Goal: Ask a question

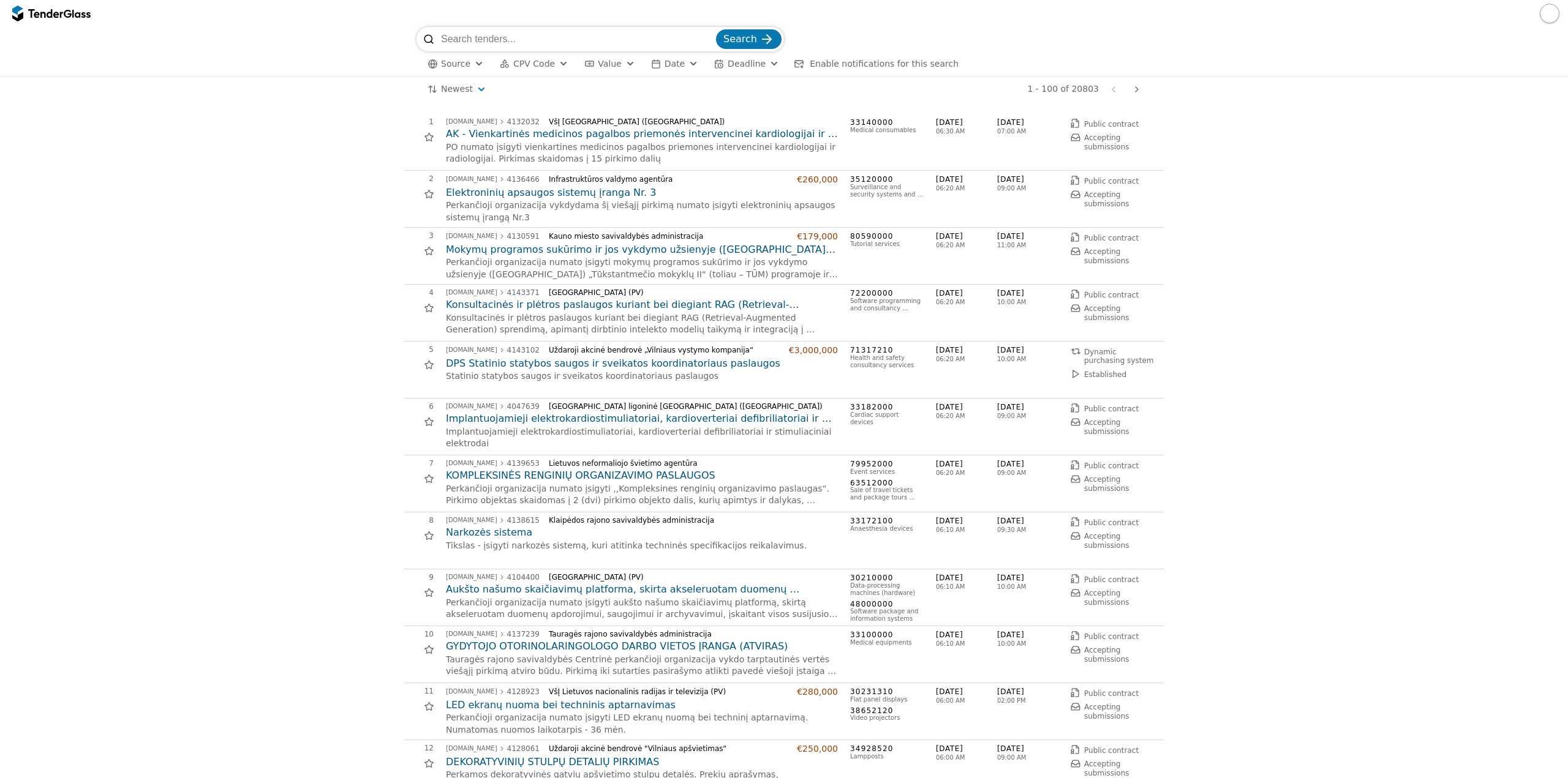
click at [545, 66] on span "CPV Code" at bounding box center [534, 63] width 42 height 10
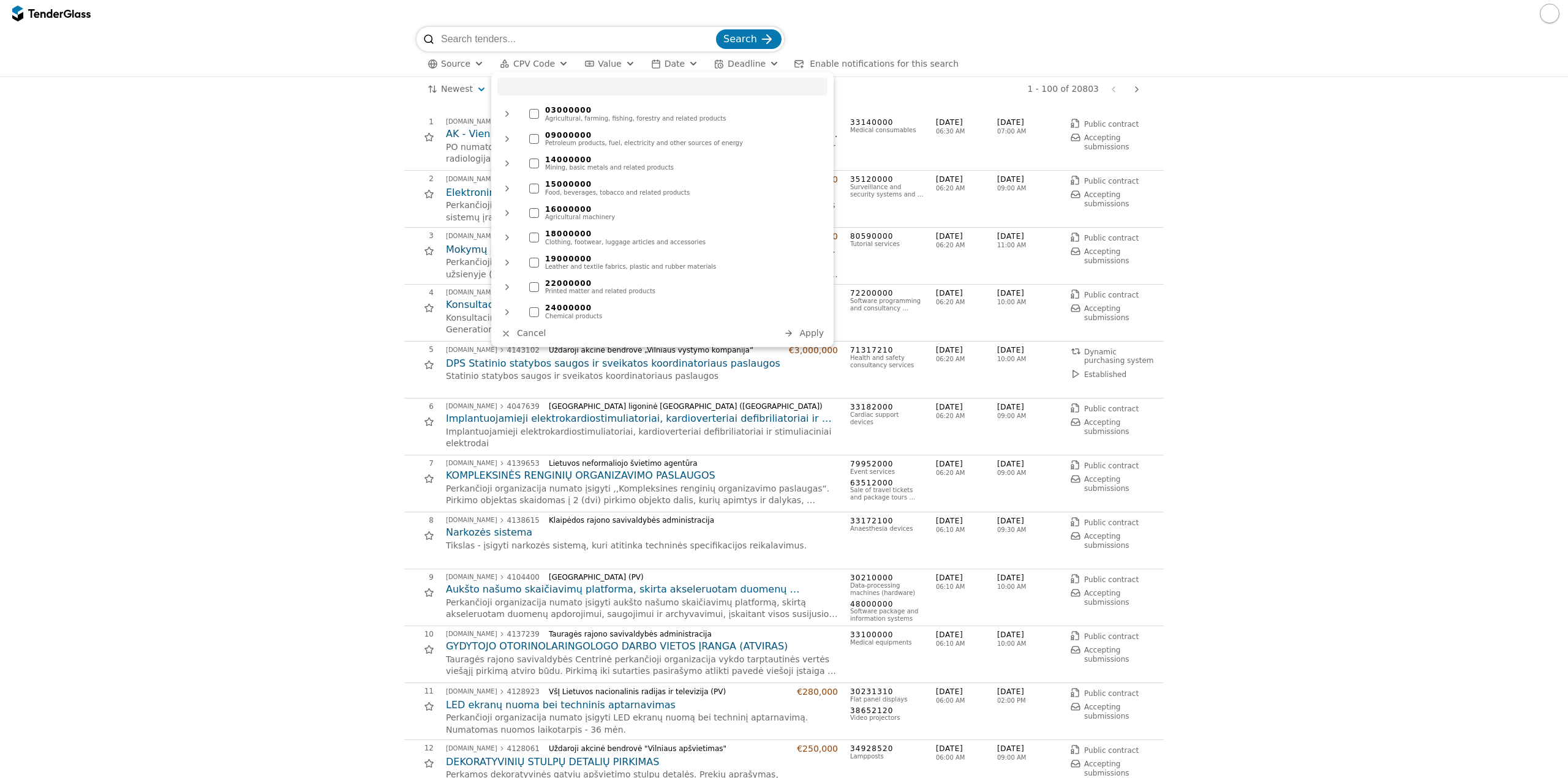
click at [565, 89] on input "search" at bounding box center [663, 86] width 330 height 18
type input "71"
click at [551, 111] on div "71000000" at bounding box center [683, 110] width 276 height 8
click at [809, 334] on span "Apply" at bounding box center [812, 333] width 24 height 10
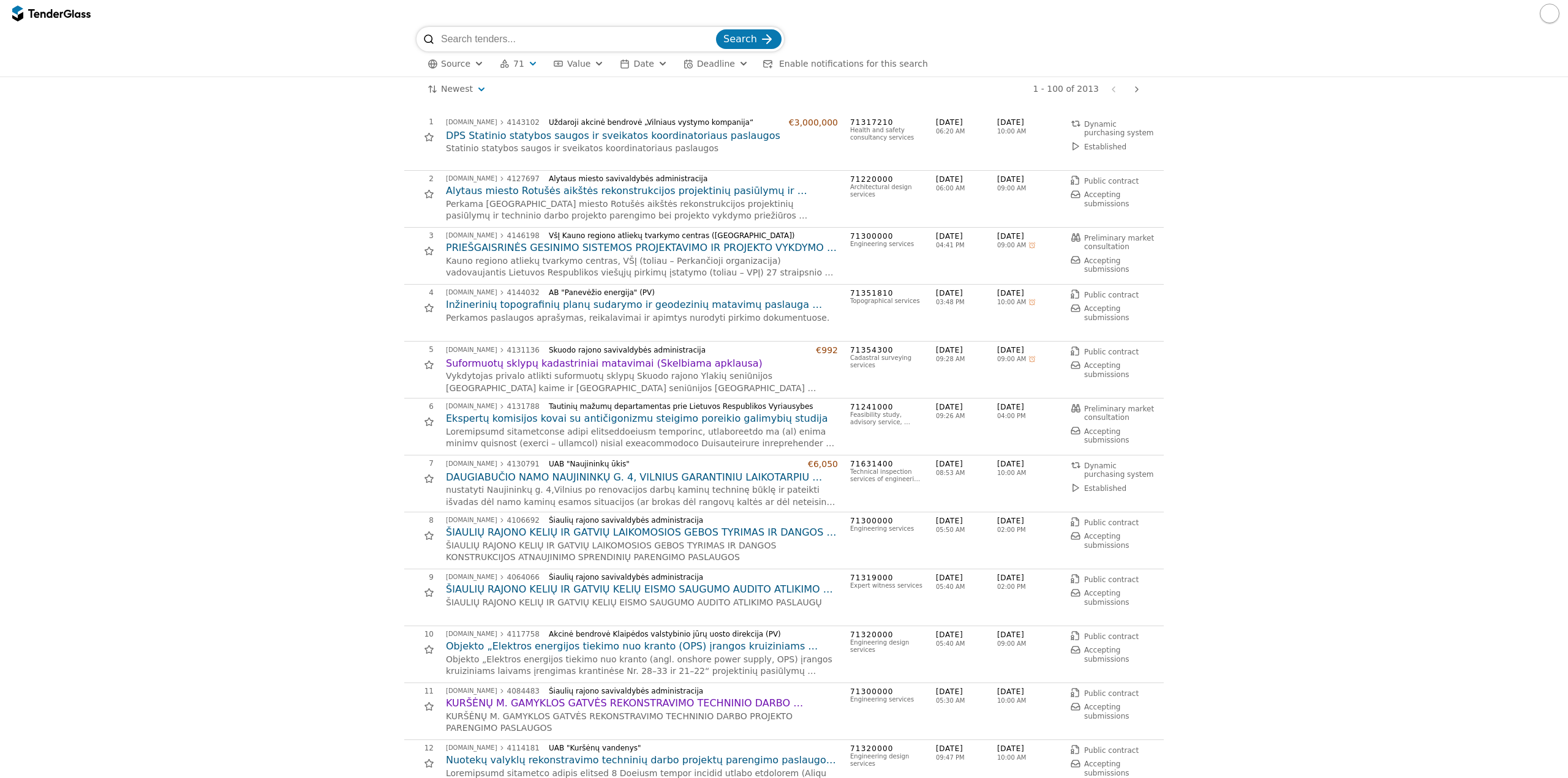
click at [598, 305] on h2 "Inžinerinių topografinių planų sudarymo ir geodezinių matavimų paslauga (skelbi…" at bounding box center [642, 305] width 392 height 13
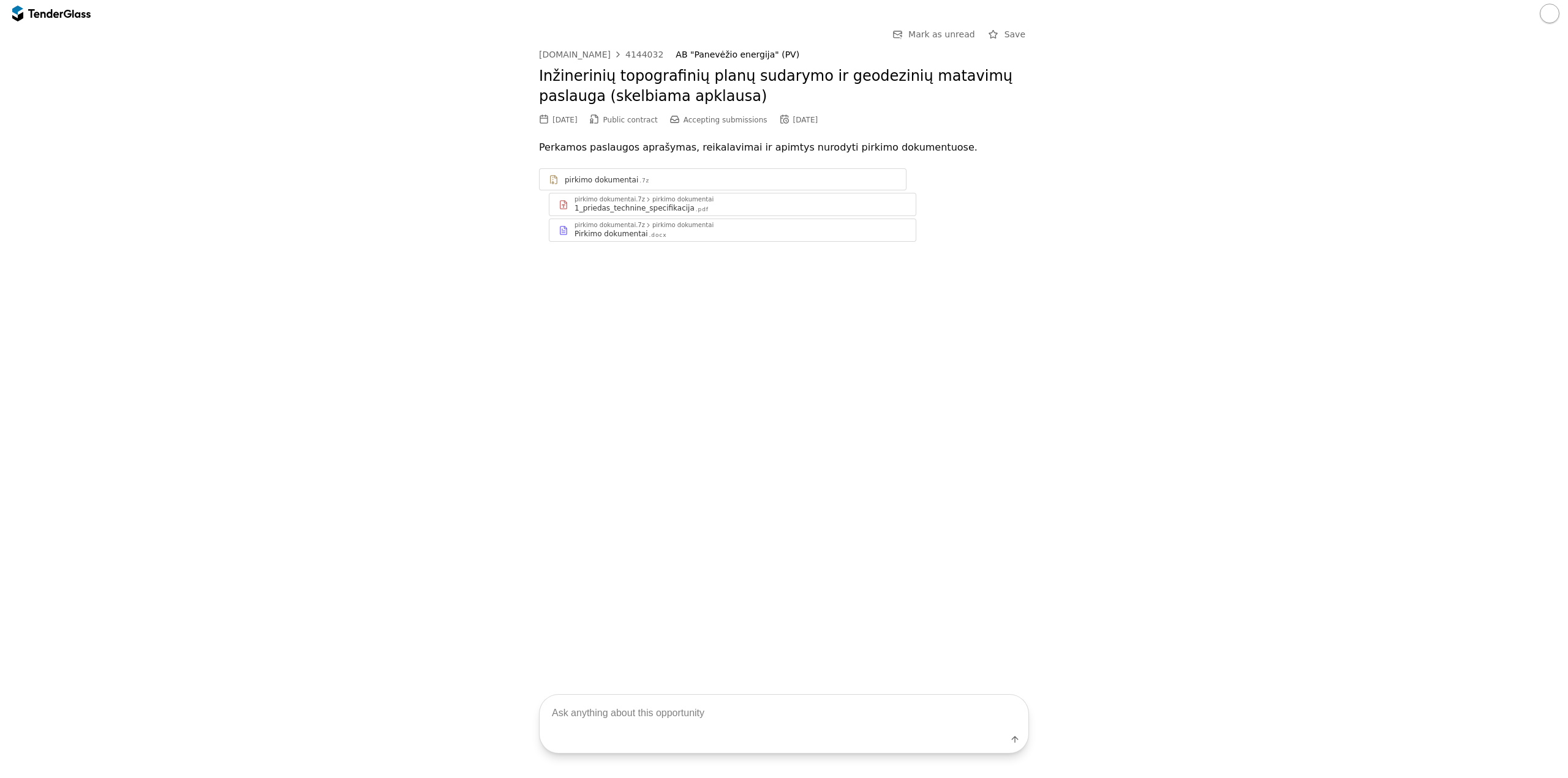
drag, startPoint x: 634, startPoint y: 714, endPoint x: 604, endPoint y: 730, distance: 34.0
click at [634, 714] on textarea at bounding box center [784, 713] width 489 height 36
type textarea "ar yra numatytas biudžetas"
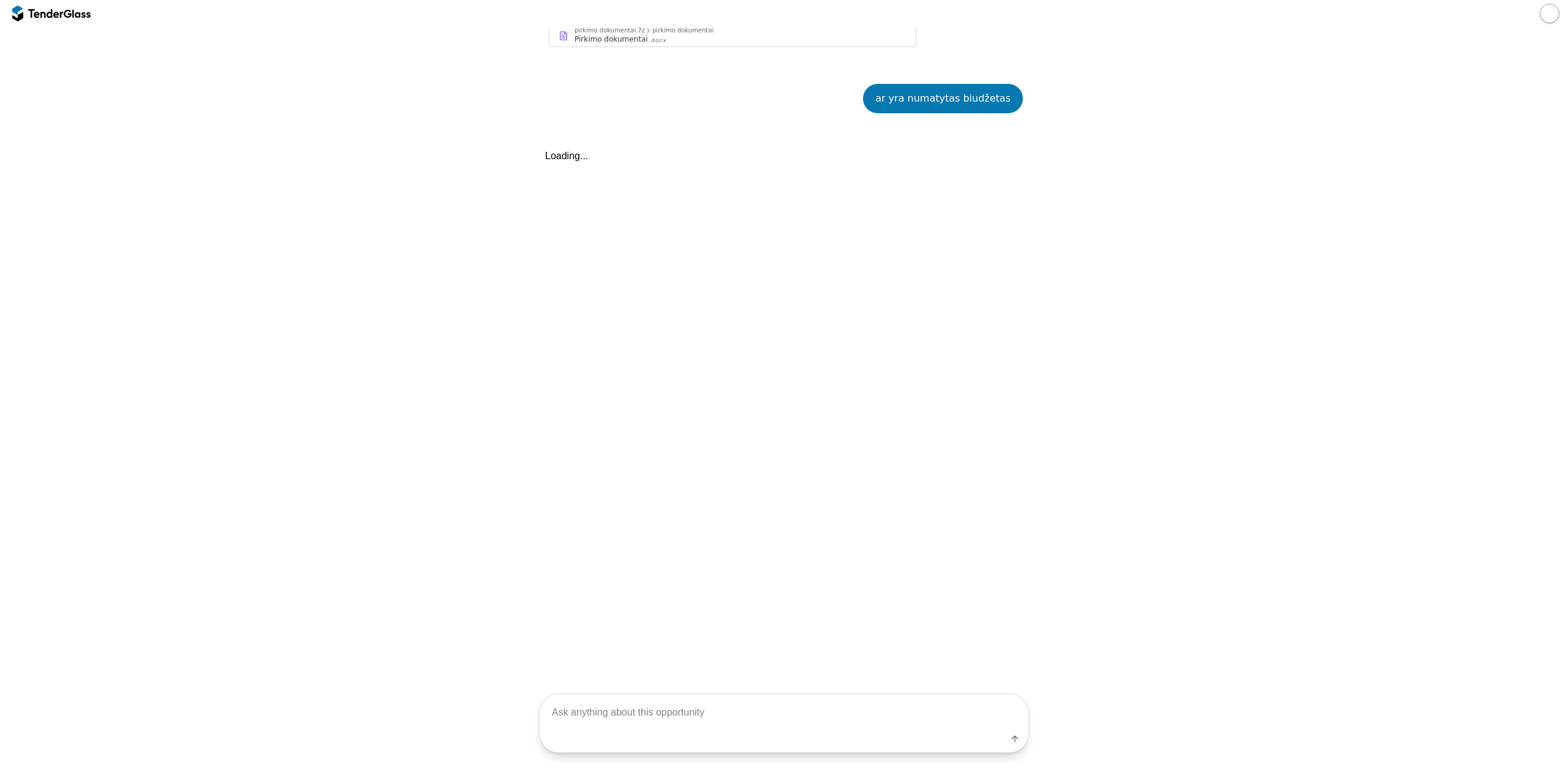
scroll to position [232, 0]
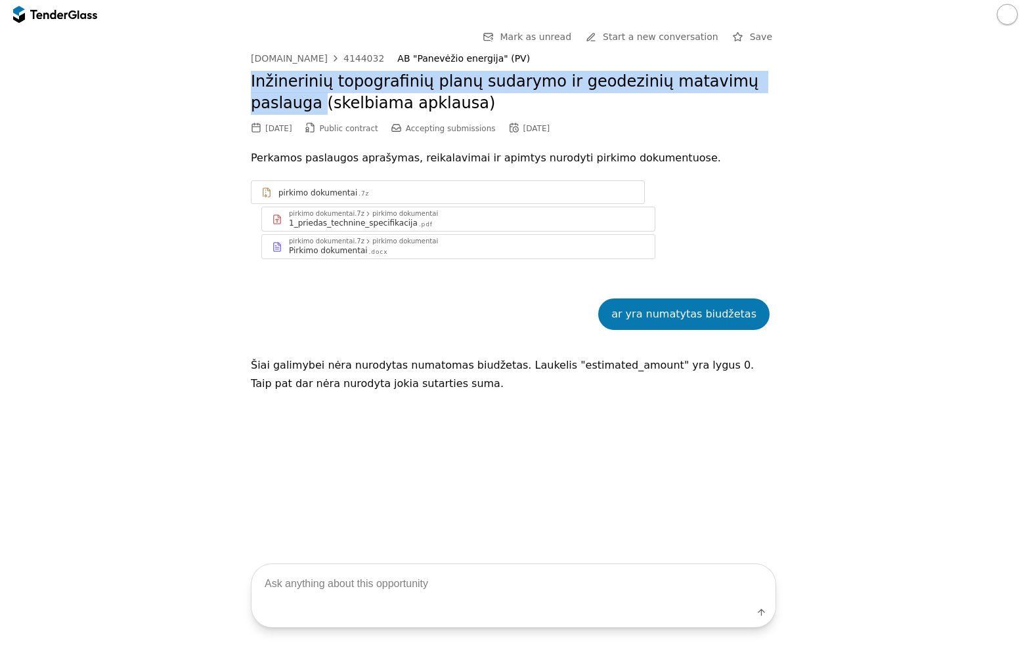
drag, startPoint x: 241, startPoint y: 77, endPoint x: 842, endPoint y: 86, distance: 600.7
click at [842, 86] on div "Go Back Mark as unread Start a new conversation Save [DOMAIN_NAME] 4144032 AB "…" at bounding box center [514, 408] width 1014 height 758
copy h2 "Inžinerinių topografinių planų sudarymo ir geodezinių matavimų paslauga"
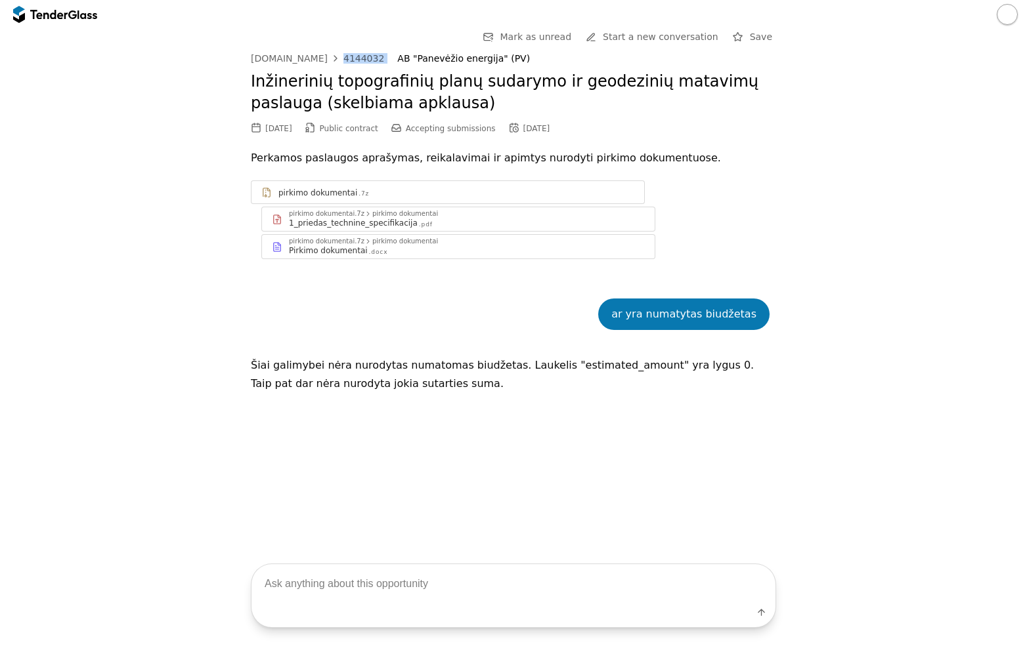
drag, startPoint x: 374, startPoint y: 56, endPoint x: 326, endPoint y: 58, distance: 47.3
click at [326, 58] on div "[DOMAIN_NAME] 4144032 AB "Panevėžio energija" (PV)" at bounding box center [513, 58] width 525 height 11
copy link "4144032"
click at [309, 66] on div "Inžinerinių topografinių planų sudarymo ir geodezinių matavimų paslauga (skelbi…" at bounding box center [513, 92] width 525 height 57
click at [305, 54] on div "[DOMAIN_NAME]" at bounding box center [289, 58] width 77 height 9
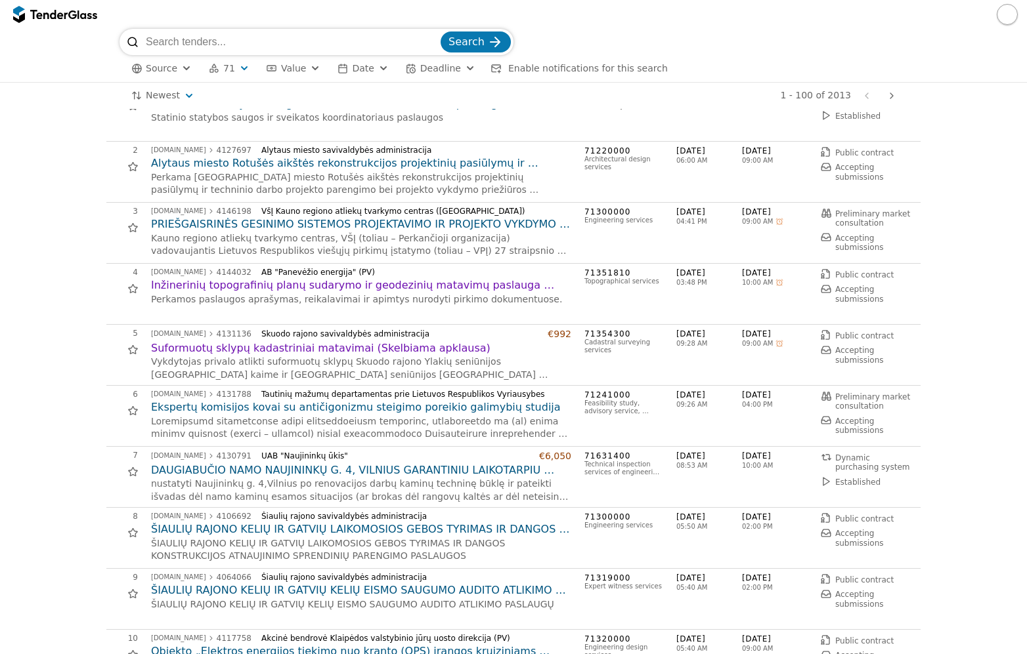
scroll to position [66, 0]
